Goal: Book appointment/travel/reservation

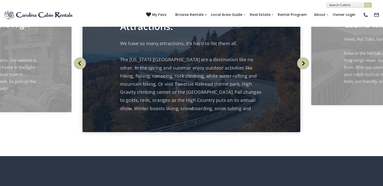
scroll to position [555, 0]
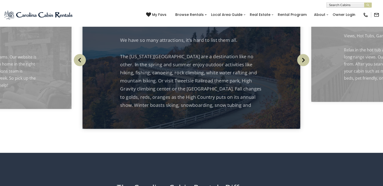
click at [301, 66] on img "Next" at bounding box center [303, 60] width 12 height 12
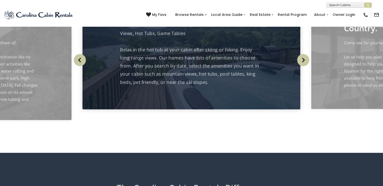
click at [301, 66] on img "Next" at bounding box center [303, 60] width 12 height 12
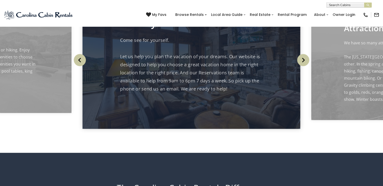
click at [301, 66] on img "Next" at bounding box center [303, 60] width 12 height 12
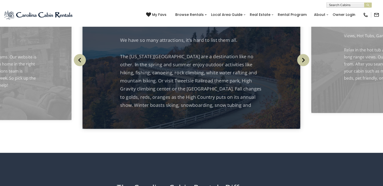
click at [301, 66] on img "Next" at bounding box center [303, 60] width 12 height 12
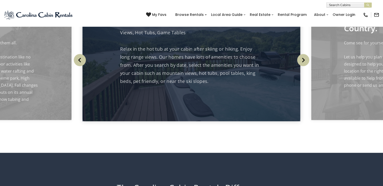
click at [301, 66] on img "Next" at bounding box center [303, 60] width 12 height 12
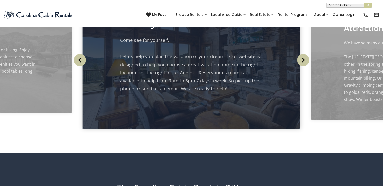
click at [301, 66] on img "Next" at bounding box center [303, 60] width 12 height 12
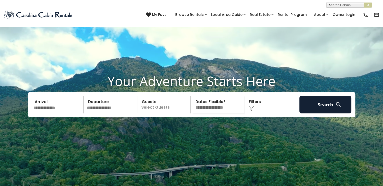
scroll to position [0, 0]
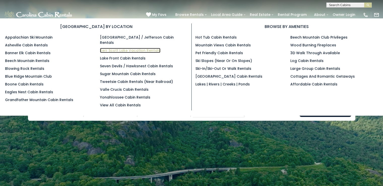
click at [120, 48] on link "Kerr Scott Lake Vacation Rentals" at bounding box center [130, 50] width 60 height 5
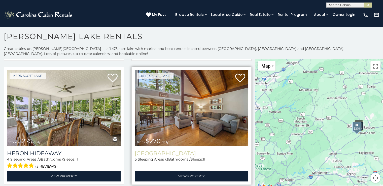
scroll to position [3, 0]
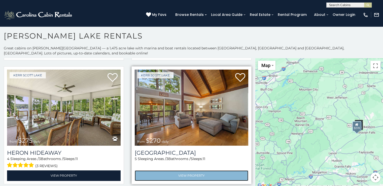
click at [183, 170] on link "View Property" at bounding box center [192, 175] width 114 height 10
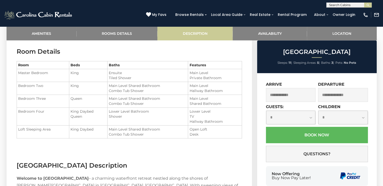
scroll to position [428, 0]
